Goal: Check status: Check status

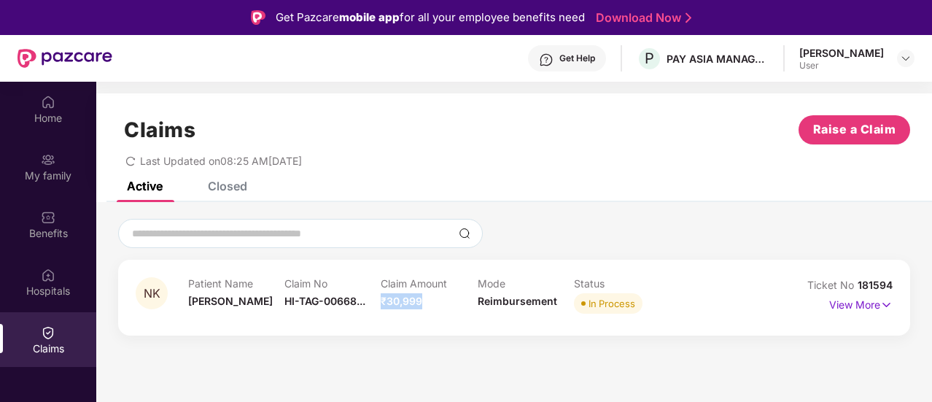
drag, startPoint x: 382, startPoint y: 298, endPoint x: 441, endPoint y: 303, distance: 59.3
click at [441, 303] on div "Claim Amount ₹30,999" at bounding box center [429, 297] width 96 height 40
click at [833, 301] on p "View More" at bounding box center [860, 303] width 63 height 20
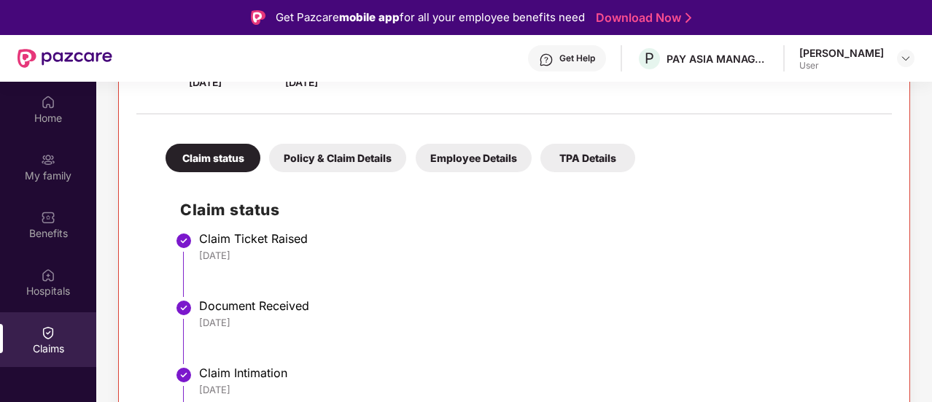
scroll to position [270, 0]
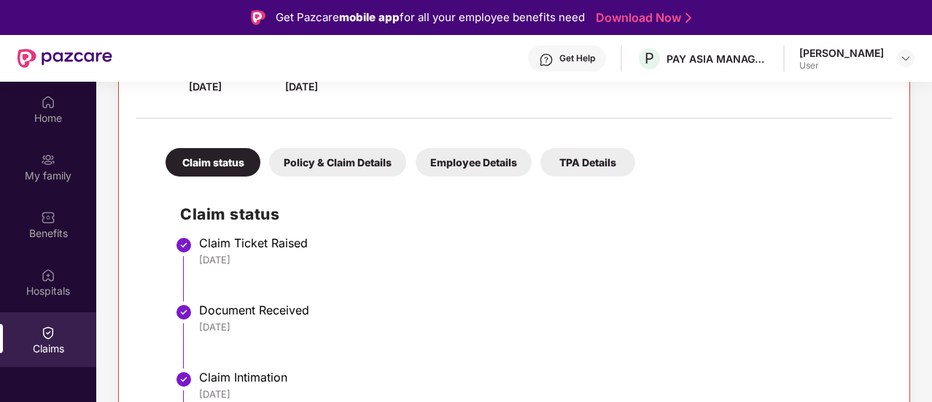
click at [351, 165] on div "Policy & Claim Details" at bounding box center [337, 162] width 137 height 28
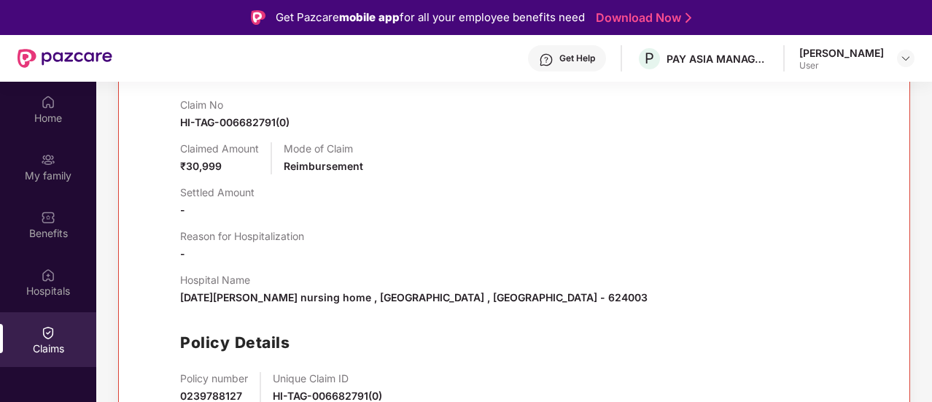
scroll to position [423, 0]
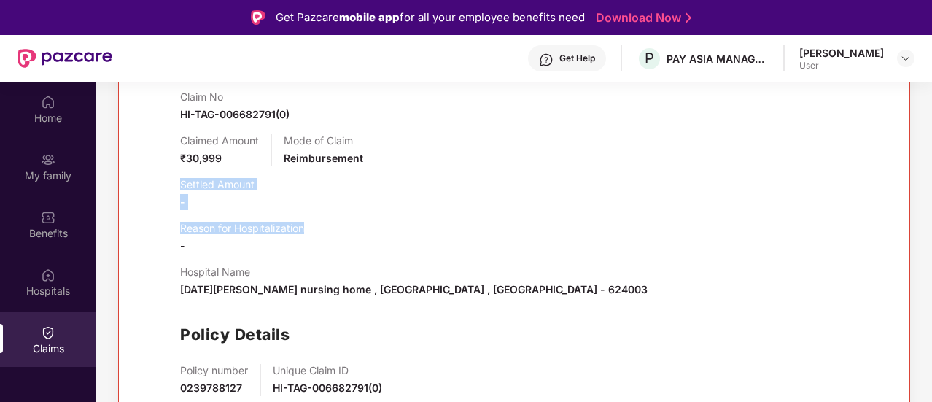
drag, startPoint x: 169, startPoint y: 186, endPoint x: 332, endPoint y: 224, distance: 166.9
click at [332, 224] on div "Claim Details Claim No HI-TAG-006682791(0) Claimed Amount ₹30,999 Mode of Claim…" at bounding box center [514, 241] width 726 height 421
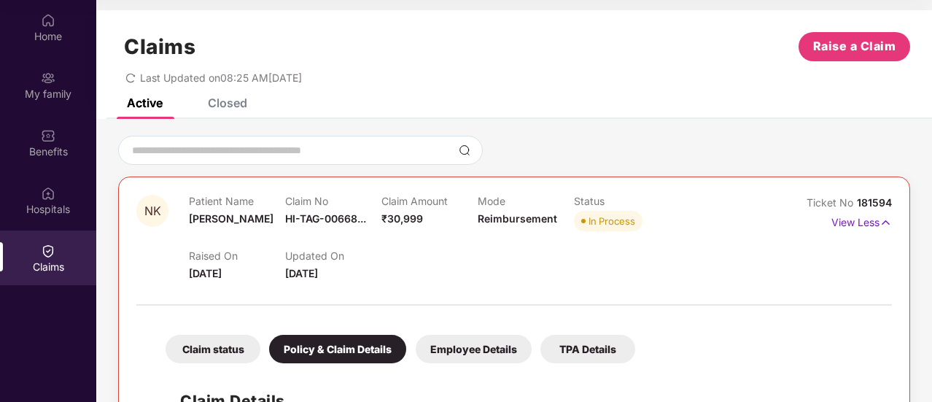
scroll to position [0, 0]
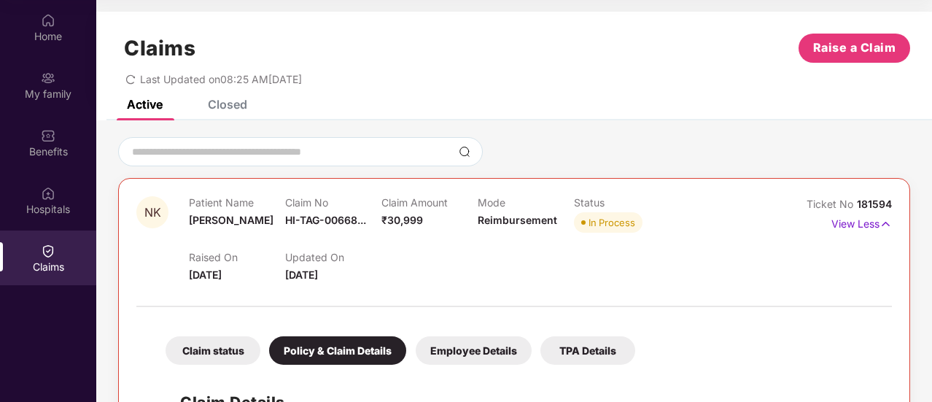
click at [454, 351] on div "Employee Details" at bounding box center [474, 350] width 116 height 28
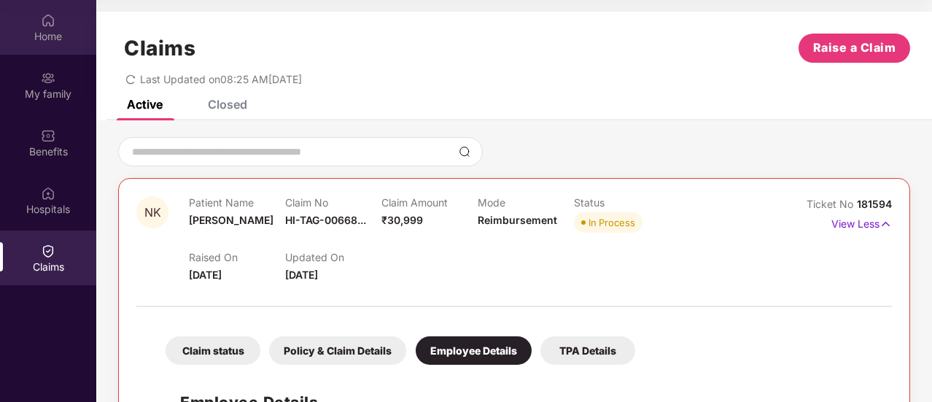
click at [56, 25] on div "Home" at bounding box center [48, 27] width 96 height 55
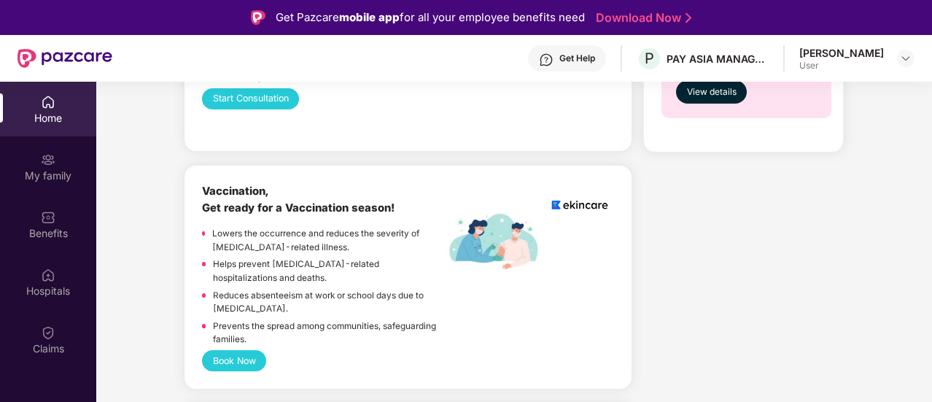
scroll to position [1021, 0]
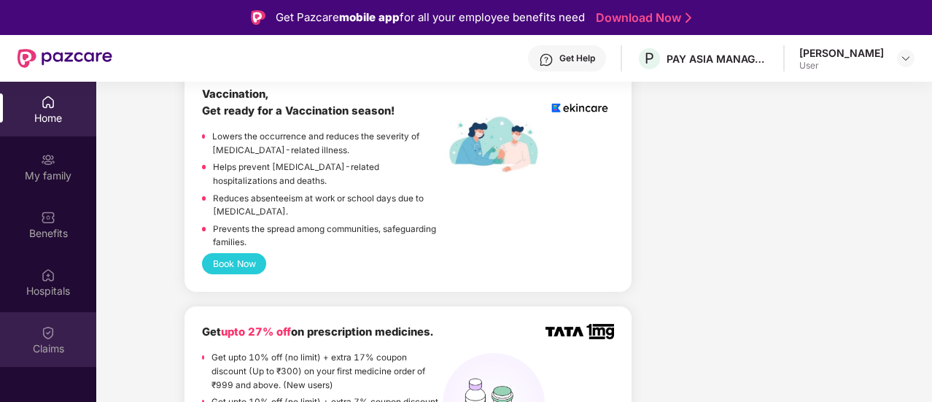
click at [32, 330] on div "Claims" at bounding box center [48, 339] width 96 height 55
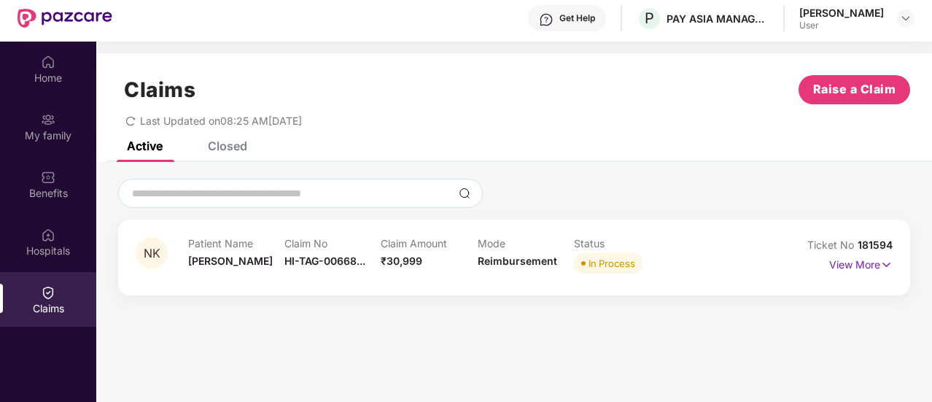
scroll to position [82, 0]
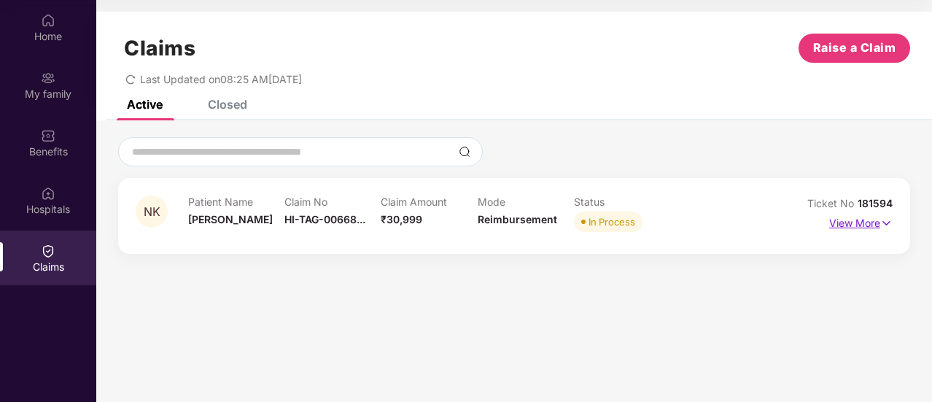
click at [833, 218] on p "View More" at bounding box center [860, 221] width 63 height 20
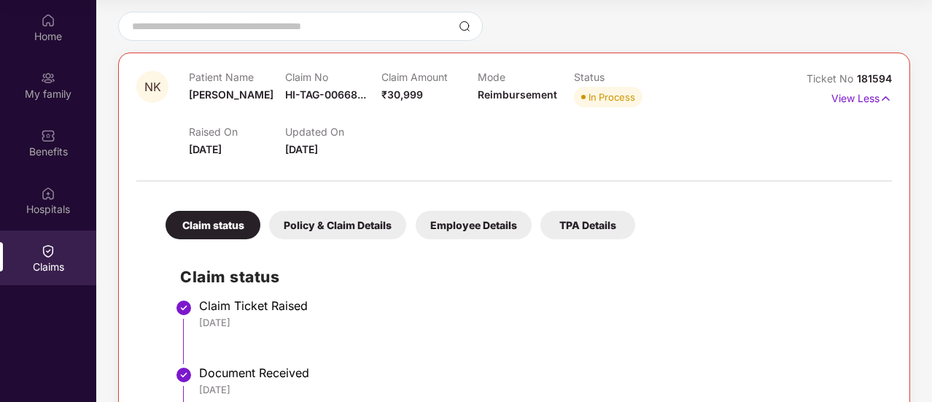
scroll to position [124, 0]
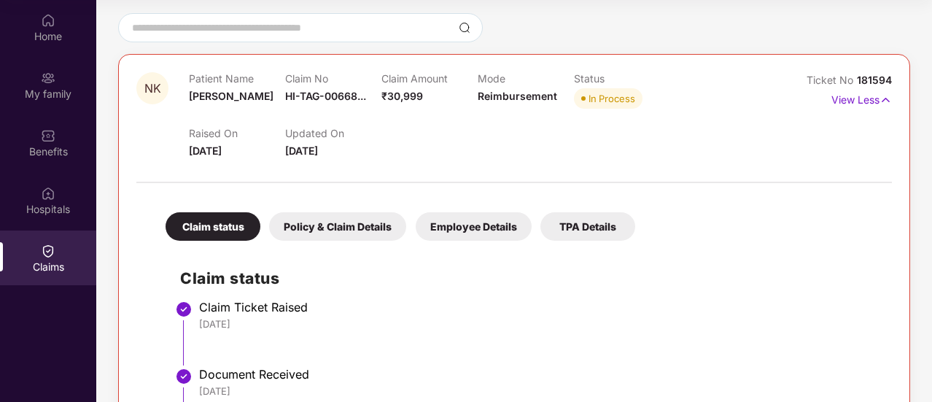
click at [335, 231] on div "Policy & Claim Details" at bounding box center [337, 226] width 137 height 28
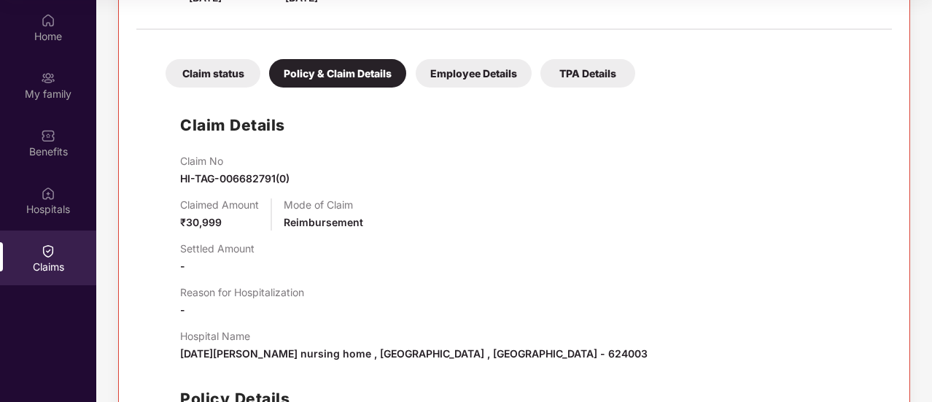
click at [458, 80] on div "Employee Details" at bounding box center [474, 73] width 116 height 28
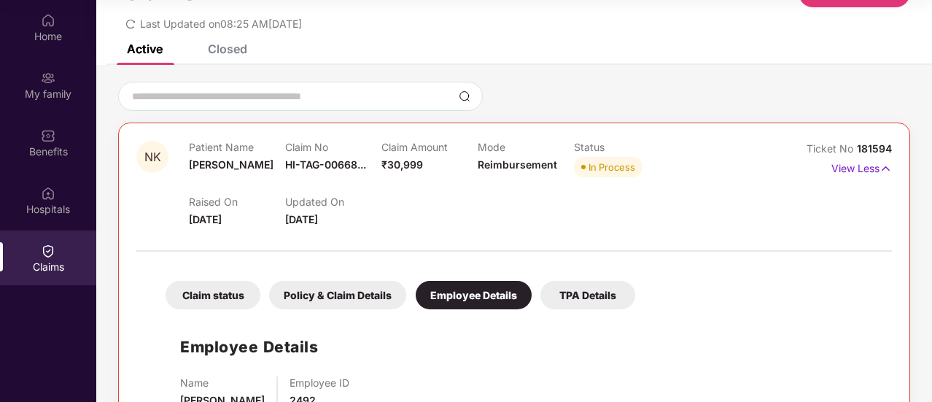
scroll to position [32, 0]
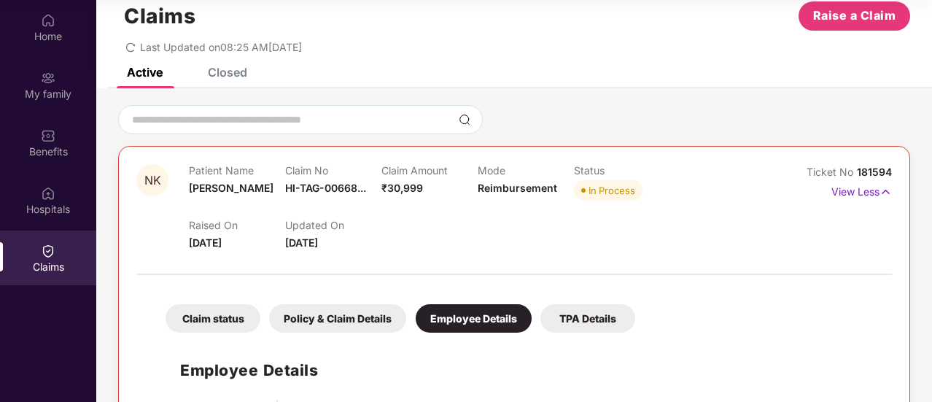
click at [561, 308] on div "TPA Details" at bounding box center [587, 318] width 95 height 28
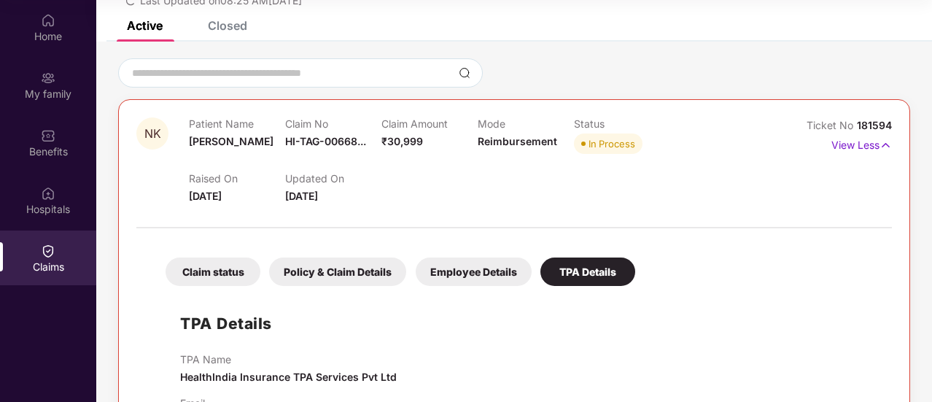
scroll to position [0, 0]
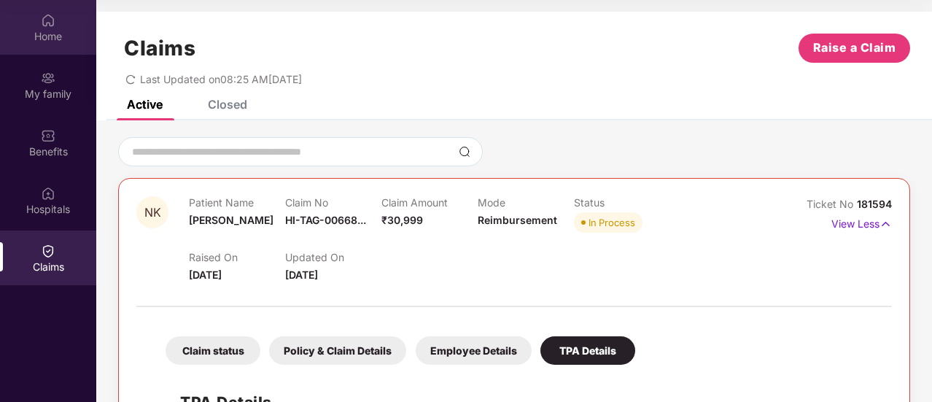
click at [44, 23] on img at bounding box center [48, 20] width 15 height 15
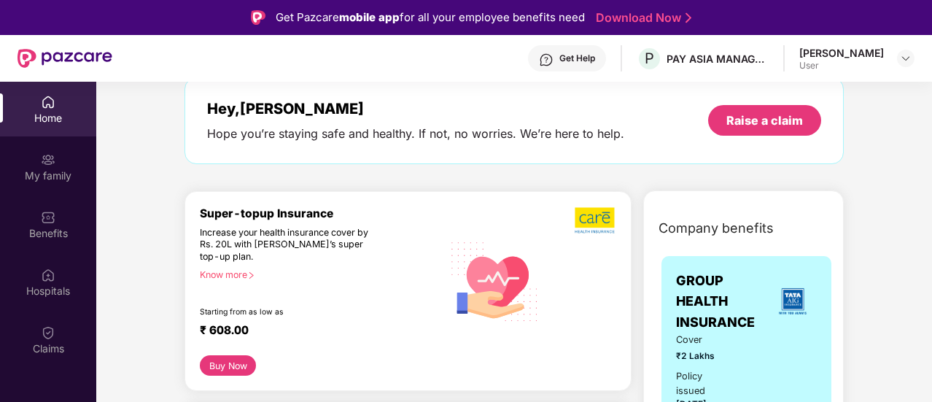
scroll to position [292, 0]
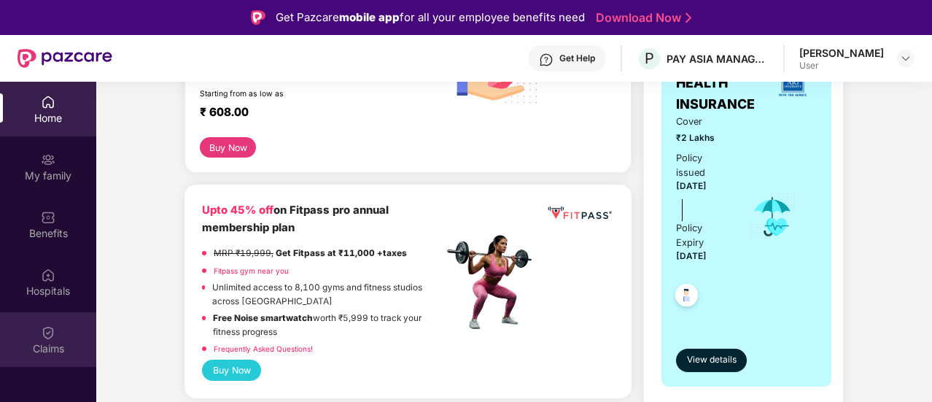
click at [37, 324] on div "Claims" at bounding box center [48, 339] width 96 height 55
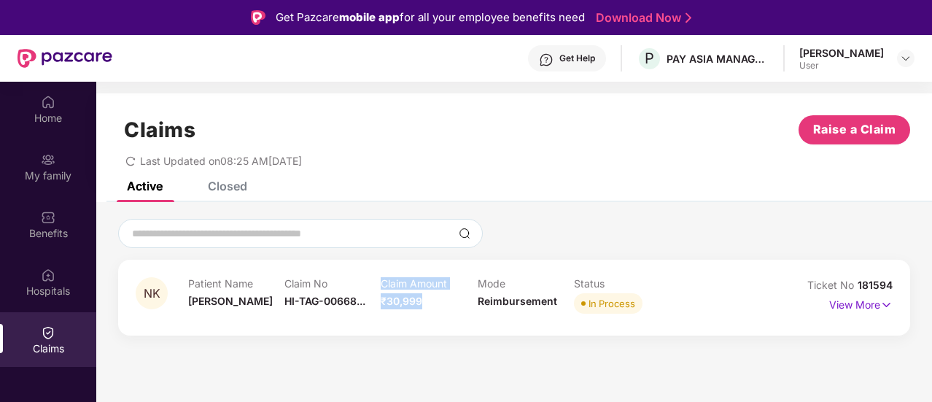
drag, startPoint x: 379, startPoint y: 301, endPoint x: 425, endPoint y: 302, distance: 45.9
click at [425, 302] on div "Patient Name [PERSON_NAME] Claim No HI-TAG-00668... Claim Amount ₹30,999 Mode R…" at bounding box center [477, 297] width 578 height 40
click at [444, 295] on div "Claim Amount ₹30,999" at bounding box center [429, 297] width 96 height 40
click at [850, 302] on p "View More" at bounding box center [860, 303] width 63 height 20
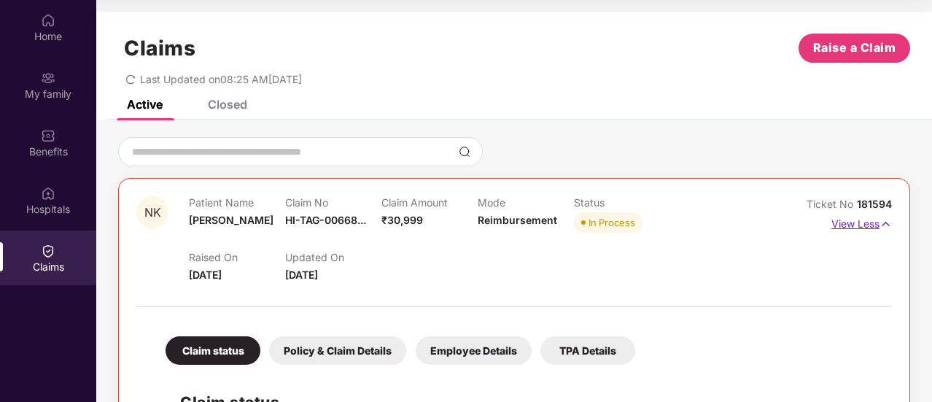
click at [856, 227] on p "View Less" at bounding box center [861, 222] width 61 height 20
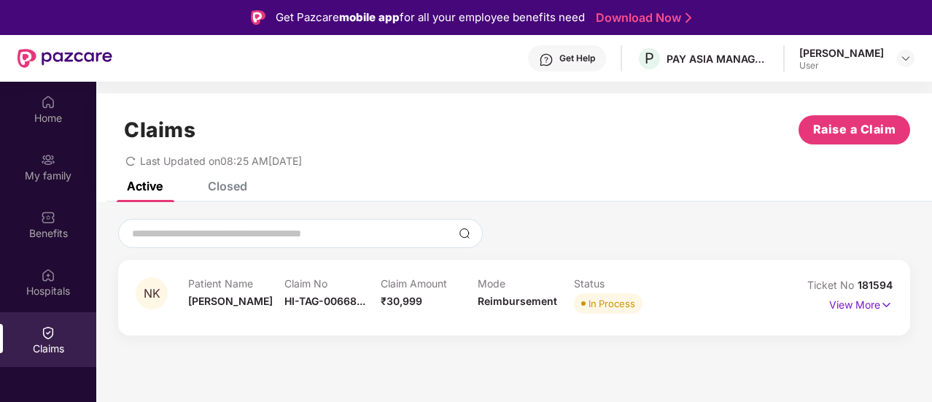
click at [574, 61] on div "Get Help" at bounding box center [577, 58] width 36 height 12
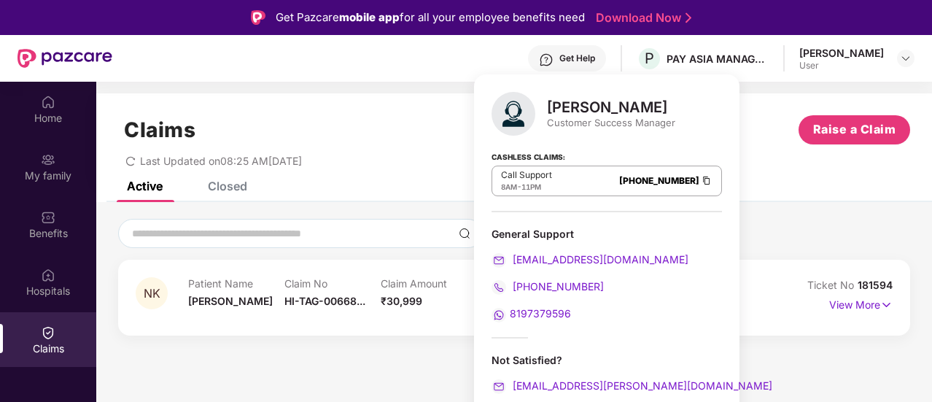
scroll to position [73, 0]
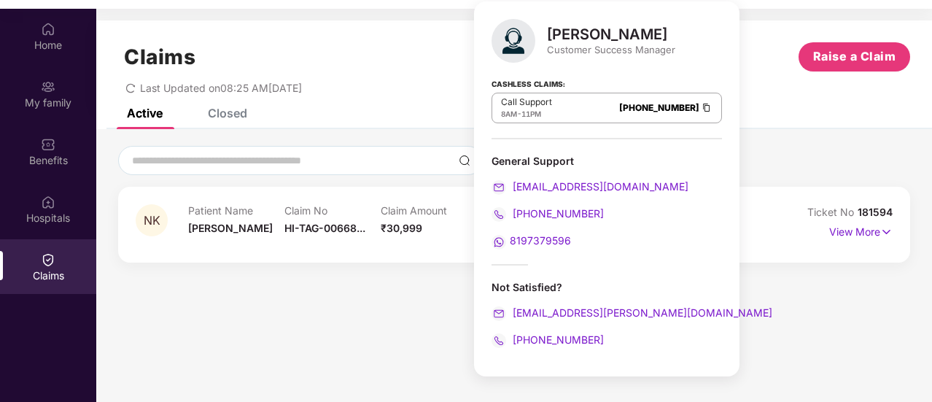
click at [405, 19] on section "Claims Raise a Claim Last Updated on 08:25 AM[DATE] Active Closed NK Patient Na…" at bounding box center [513, 210] width 835 height 402
